Goal: Task Accomplishment & Management: Manage account settings

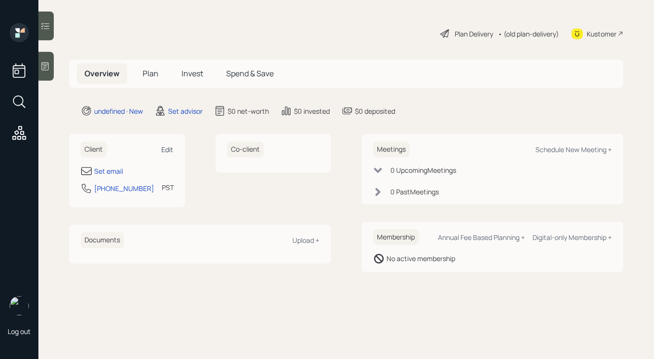
click at [169, 147] on div "Edit" at bounding box center [167, 149] width 12 height 9
select select "America/Los_Angeles"
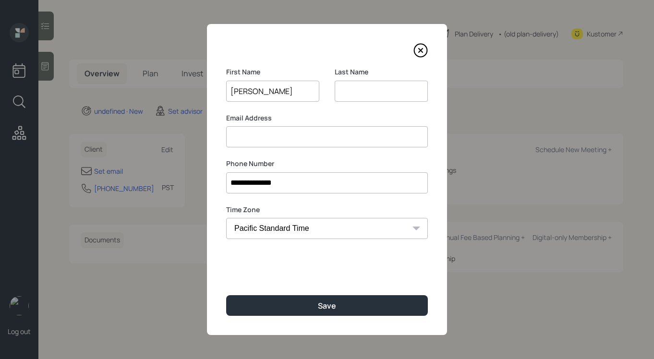
type input "James"
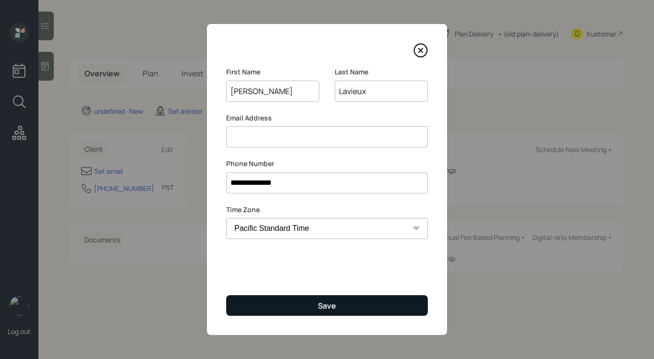
type input "Lavieux"
click at [303, 300] on button "Save" at bounding box center [327, 305] width 202 height 21
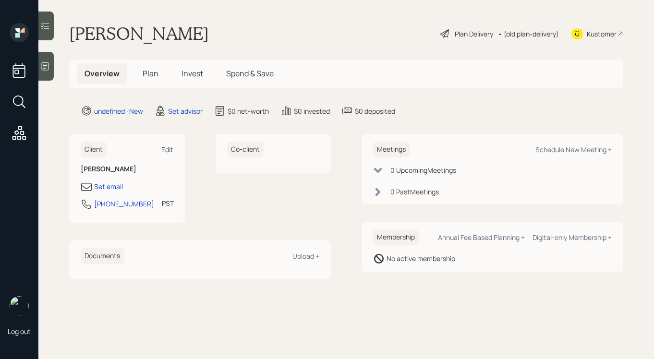
click at [165, 151] on div "Edit" at bounding box center [167, 149] width 12 height 9
select select "America/Los_Angeles"
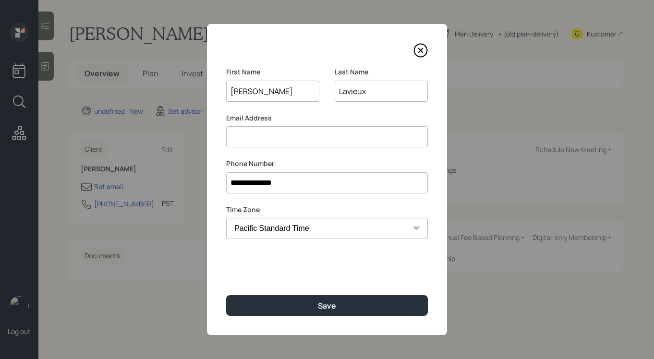
click at [268, 137] on input at bounding box center [327, 136] width 202 height 21
type input "[PERSON_NAME][EMAIL_ADDRESS][DOMAIN_NAME]"
click at [331, 100] on div "First Name James Last Name Lavieux" at bounding box center [327, 90] width 202 height 46
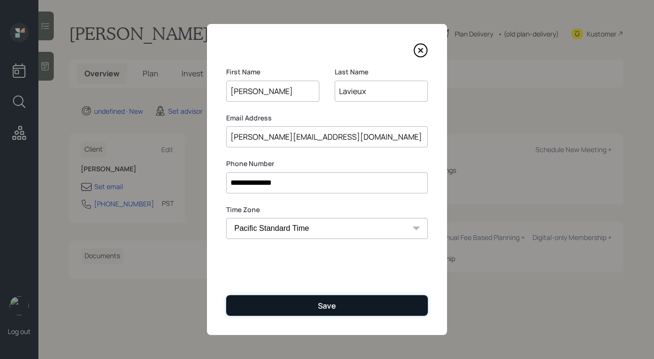
click at [346, 310] on button "Save" at bounding box center [327, 305] width 202 height 21
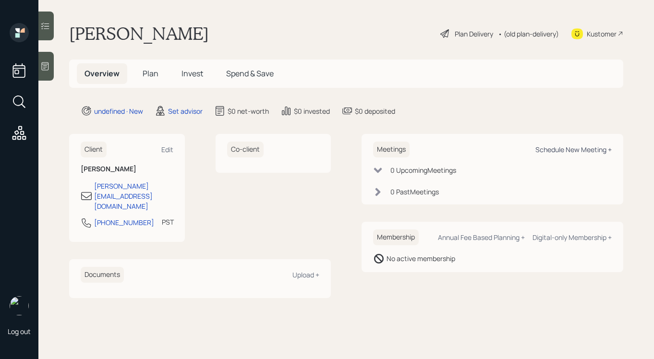
click at [567, 146] on div "Schedule New Meeting +" at bounding box center [574, 149] width 76 height 9
select select "round-robin"
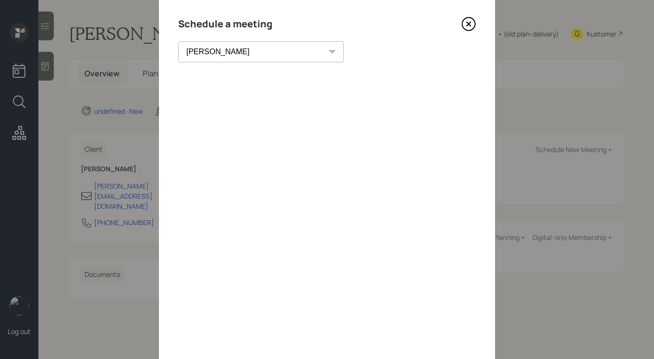
scroll to position [26, 0]
click at [467, 25] on icon at bounding box center [469, 25] width 4 height 4
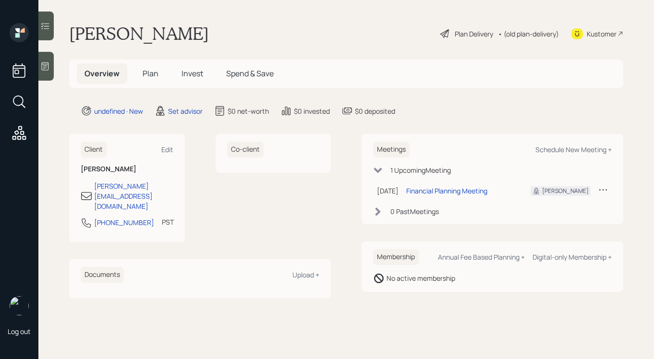
click at [600, 188] on icon at bounding box center [603, 190] width 10 height 10
click at [562, 206] on div "Reschedule" at bounding box center [573, 208] width 69 height 9
click at [47, 70] on icon at bounding box center [45, 66] width 7 height 8
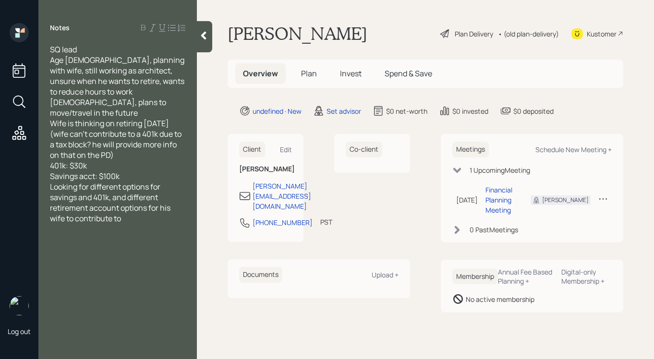
click at [141, 171] on div "Savings acct: $100k" at bounding box center [117, 176] width 135 height 11
click at [205, 39] on icon at bounding box center [203, 36] width 5 height 8
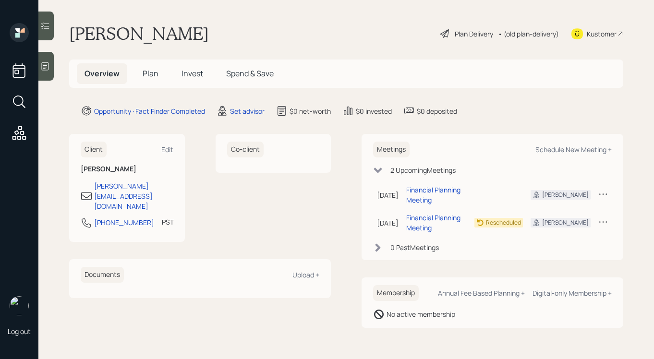
click at [46, 69] on icon at bounding box center [45, 66] width 10 height 10
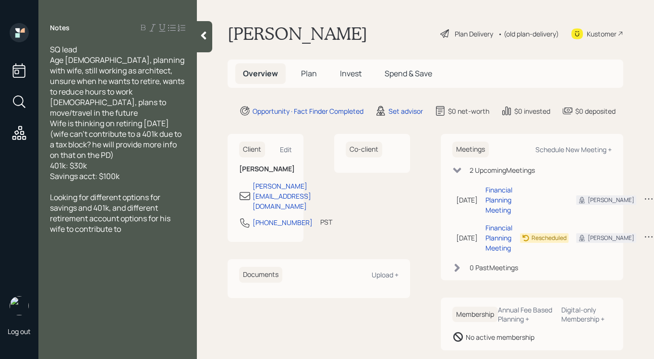
click at [204, 42] on div at bounding box center [204, 36] width 15 height 31
